Goal: Information Seeking & Learning: Learn about a topic

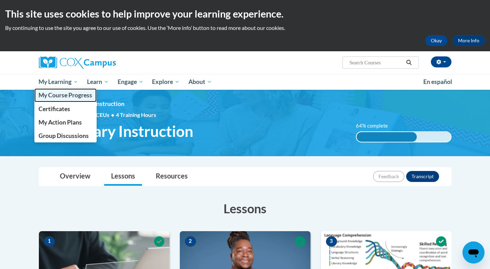
click at [61, 93] on span "My Course Progress" at bounding box center [65, 94] width 54 height 7
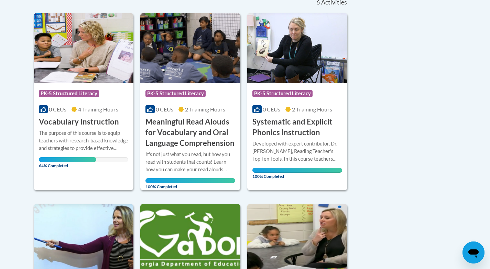
scroll to position [145, 0]
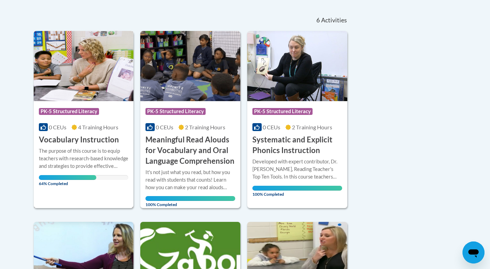
click at [93, 70] on img at bounding box center [84, 66] width 100 height 70
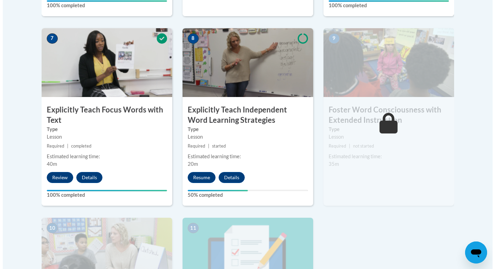
scroll to position [582, 0]
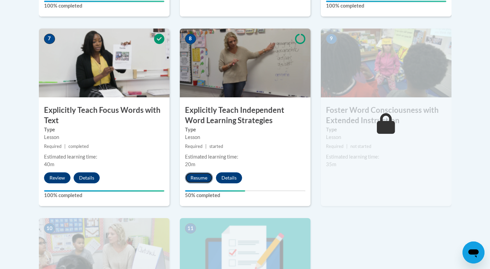
click at [198, 175] on button "Resume" at bounding box center [199, 177] width 28 height 11
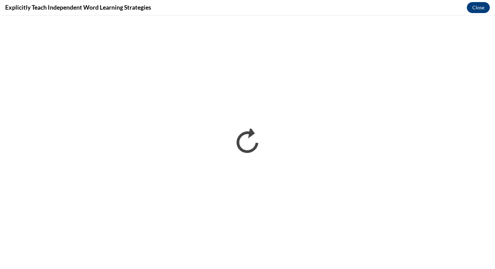
scroll to position [0, 0]
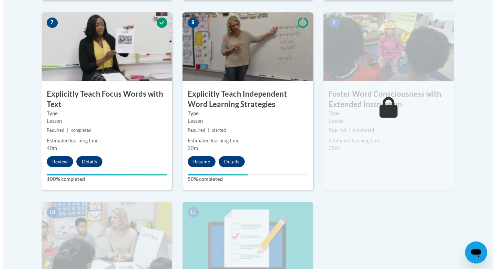
scroll to position [590, 0]
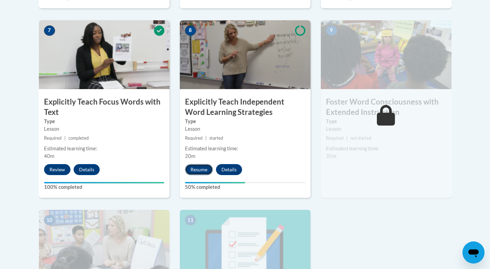
click at [205, 167] on button "Resume" at bounding box center [199, 169] width 28 height 11
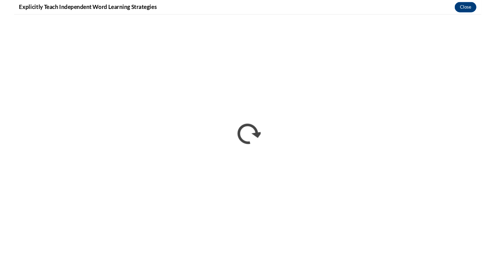
scroll to position [0, 0]
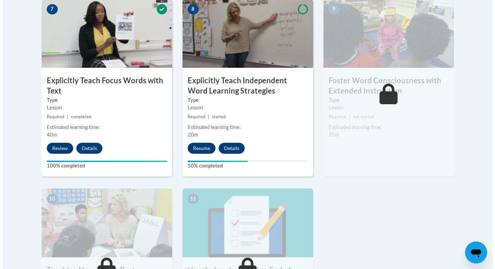
scroll to position [611, 0]
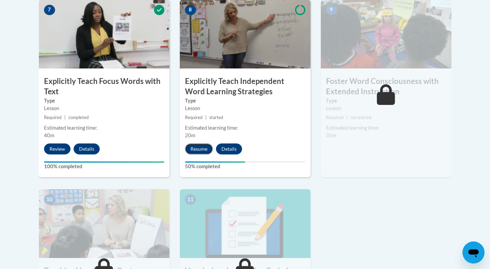
click at [197, 148] on button "Resume" at bounding box center [199, 148] width 28 height 11
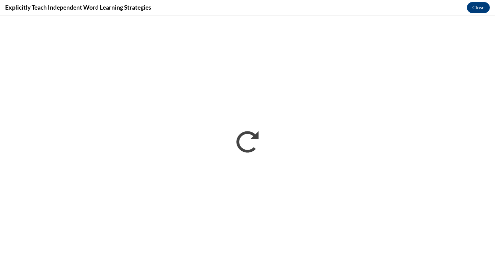
scroll to position [0, 0]
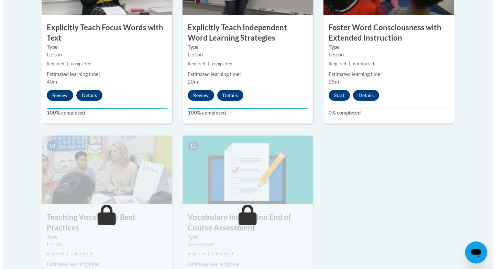
scroll to position [642, 0]
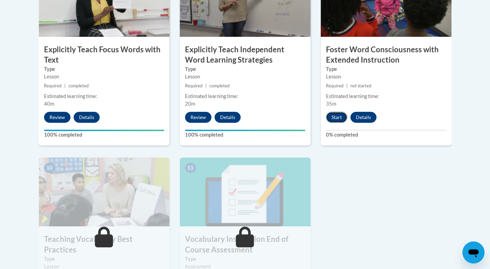
click at [340, 119] on button "Start" at bounding box center [336, 117] width 21 height 11
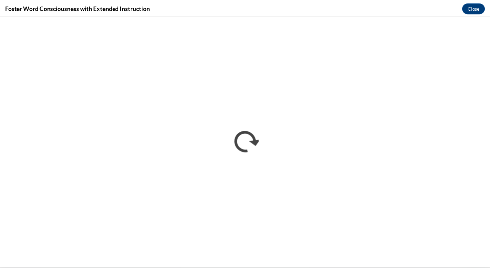
scroll to position [0, 0]
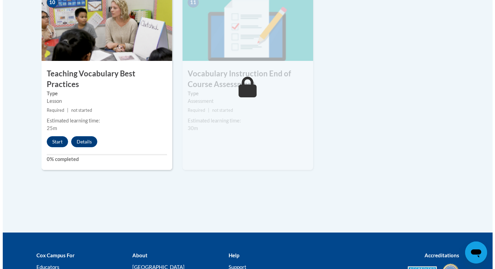
scroll to position [813, 0]
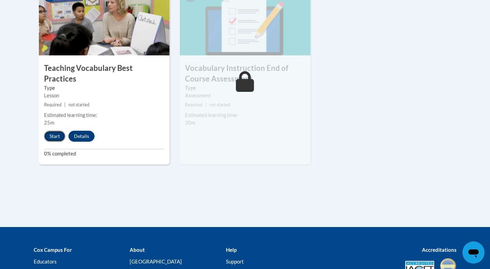
click at [52, 131] on button "Start" at bounding box center [54, 136] width 21 height 11
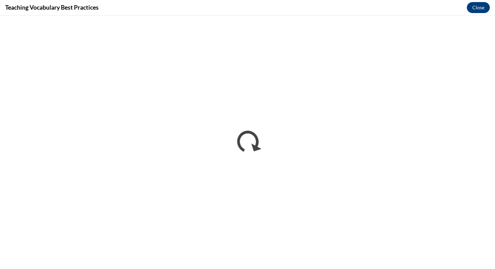
scroll to position [0, 0]
